Goal: Transaction & Acquisition: Purchase product/service

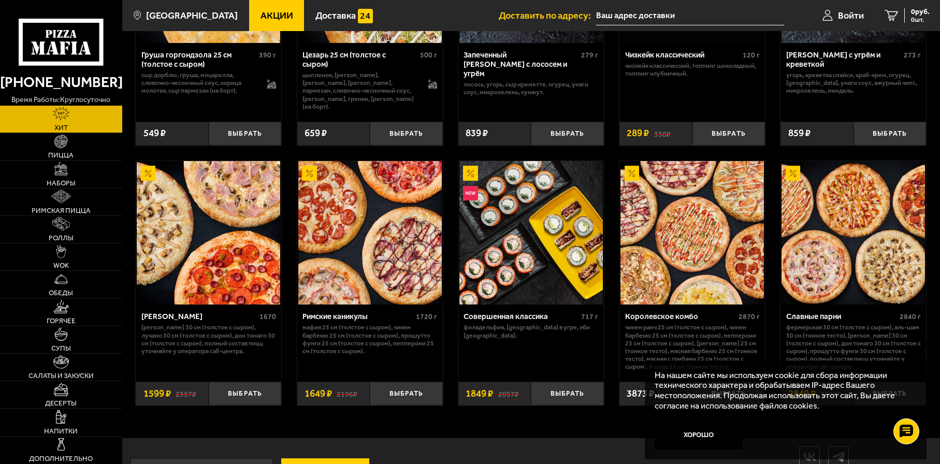
scroll to position [502, 0]
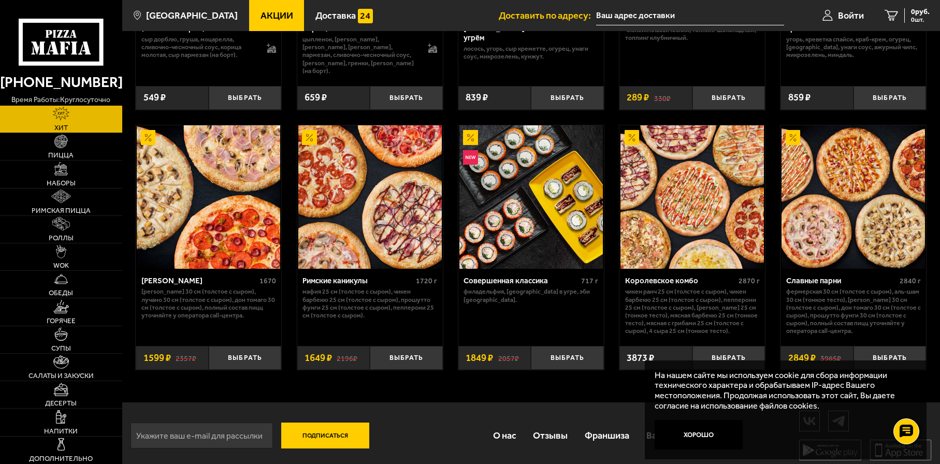
click at [624, 204] on img at bounding box center [691, 196] width 143 height 143
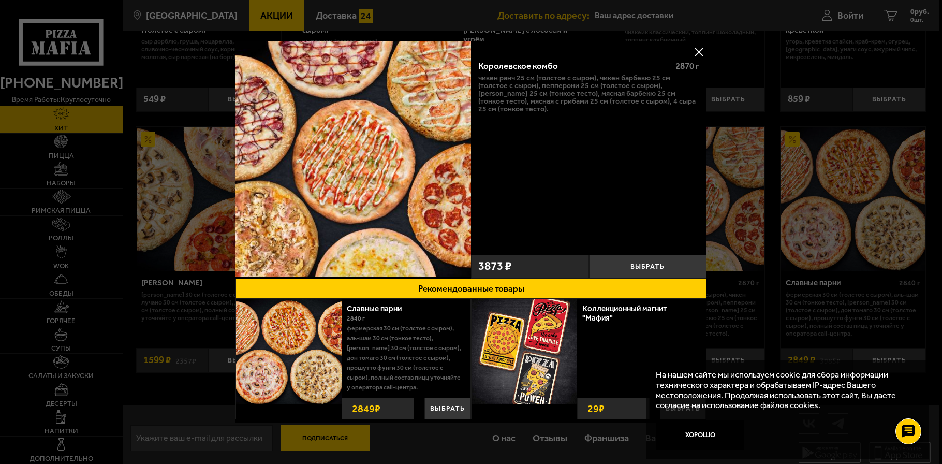
click at [624, 50] on button at bounding box center [699, 52] width 16 height 16
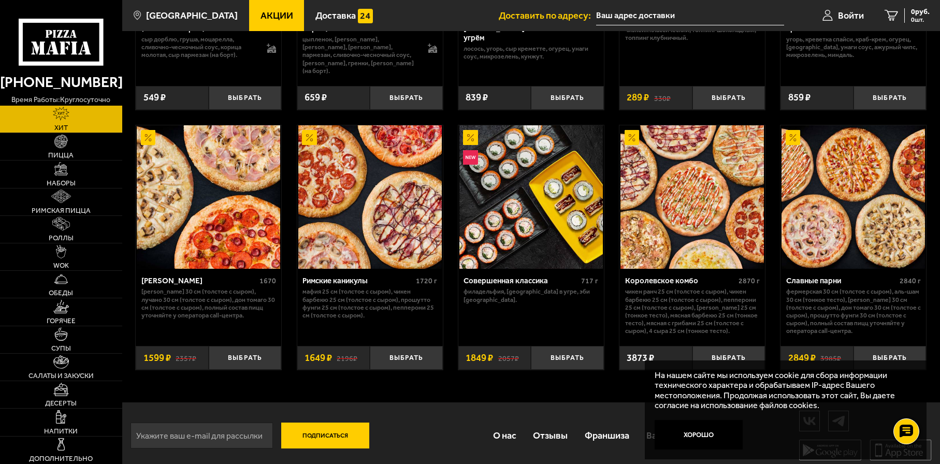
click at [624, 193] on img at bounding box center [852, 196] width 143 height 143
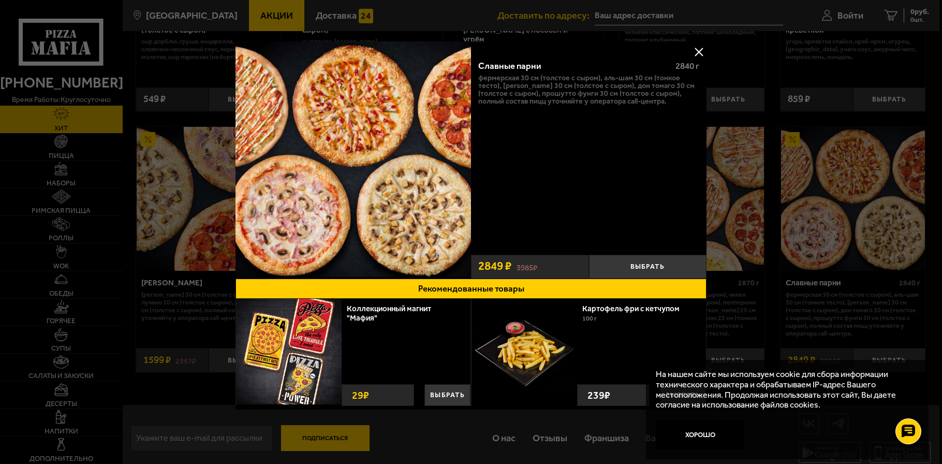
click at [624, 49] on button at bounding box center [699, 52] width 16 height 16
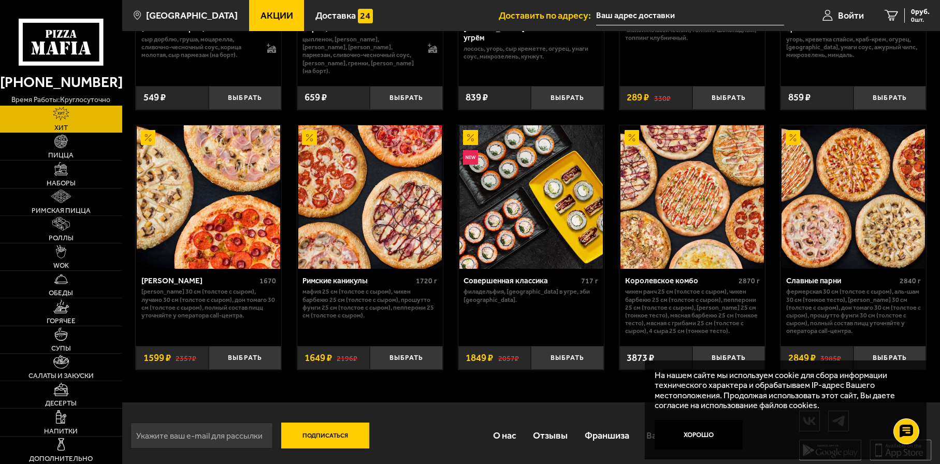
click at [390, 190] on img at bounding box center [369, 196] width 143 height 143
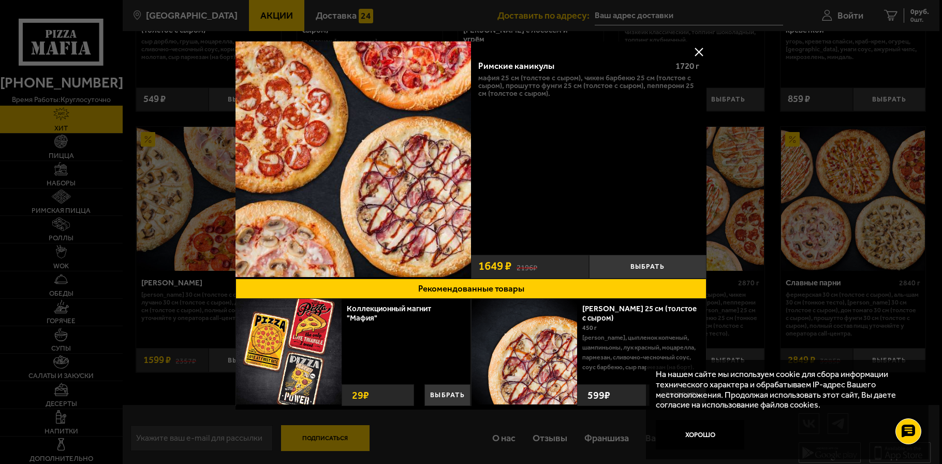
click at [624, 54] on button at bounding box center [699, 52] width 16 height 16
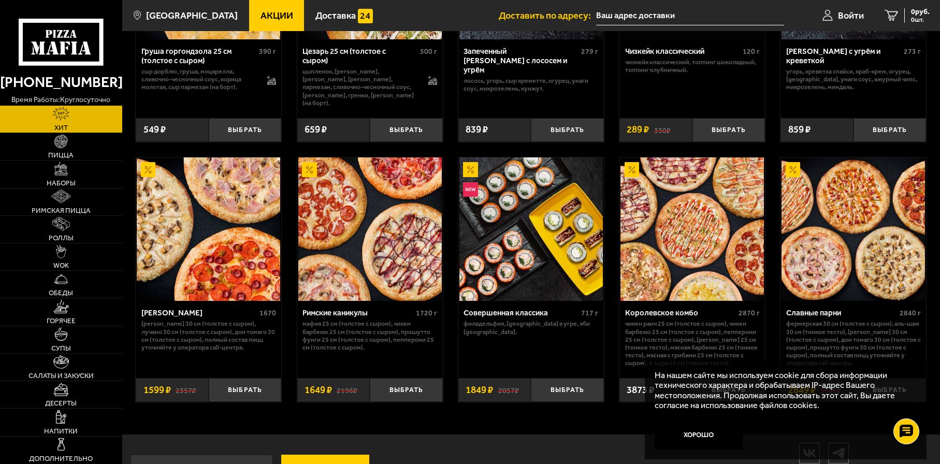
scroll to position [211, 0]
